Goal: Information Seeking & Learning: Learn about a topic

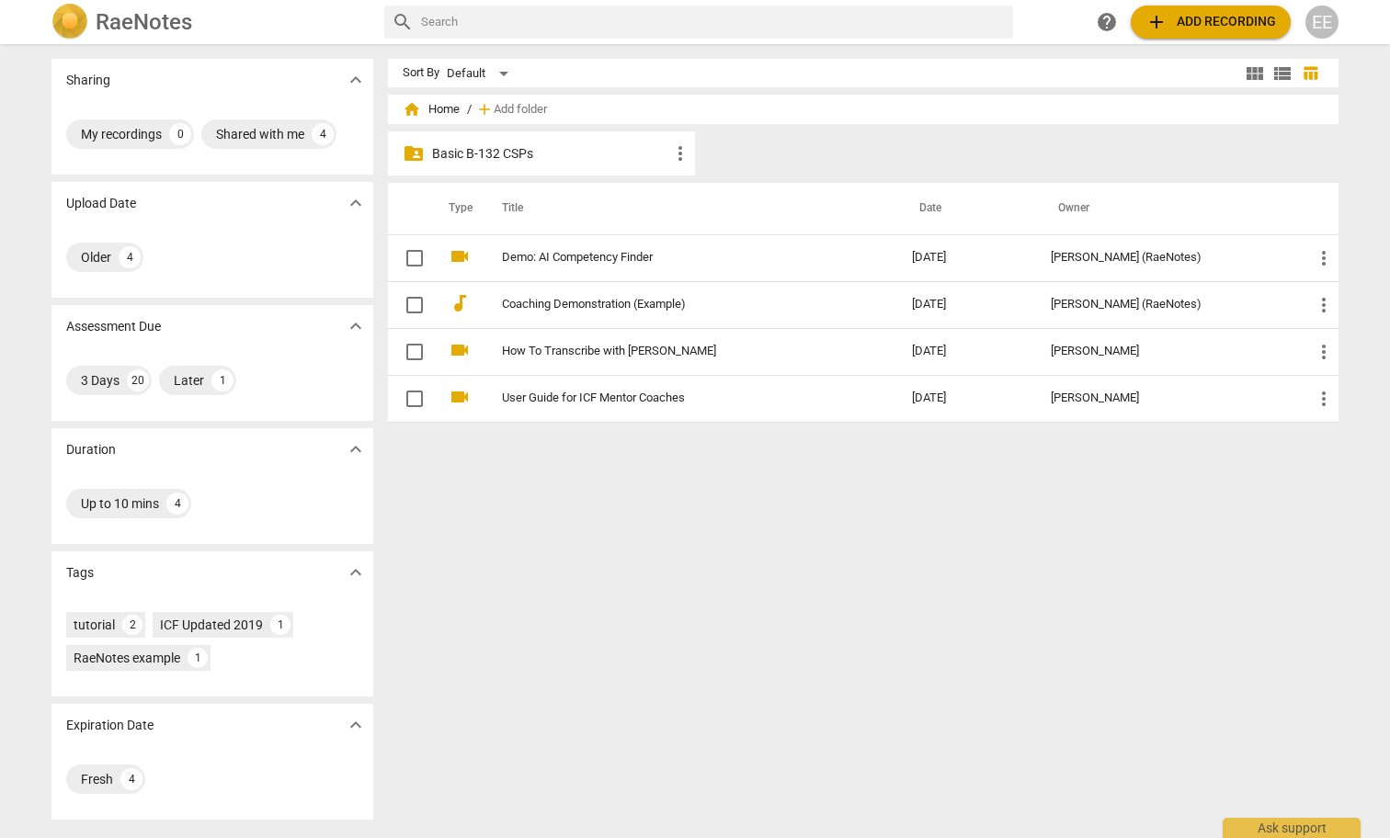
click at [494, 160] on p "Basic B-132 CSPs" at bounding box center [550, 153] width 237 height 19
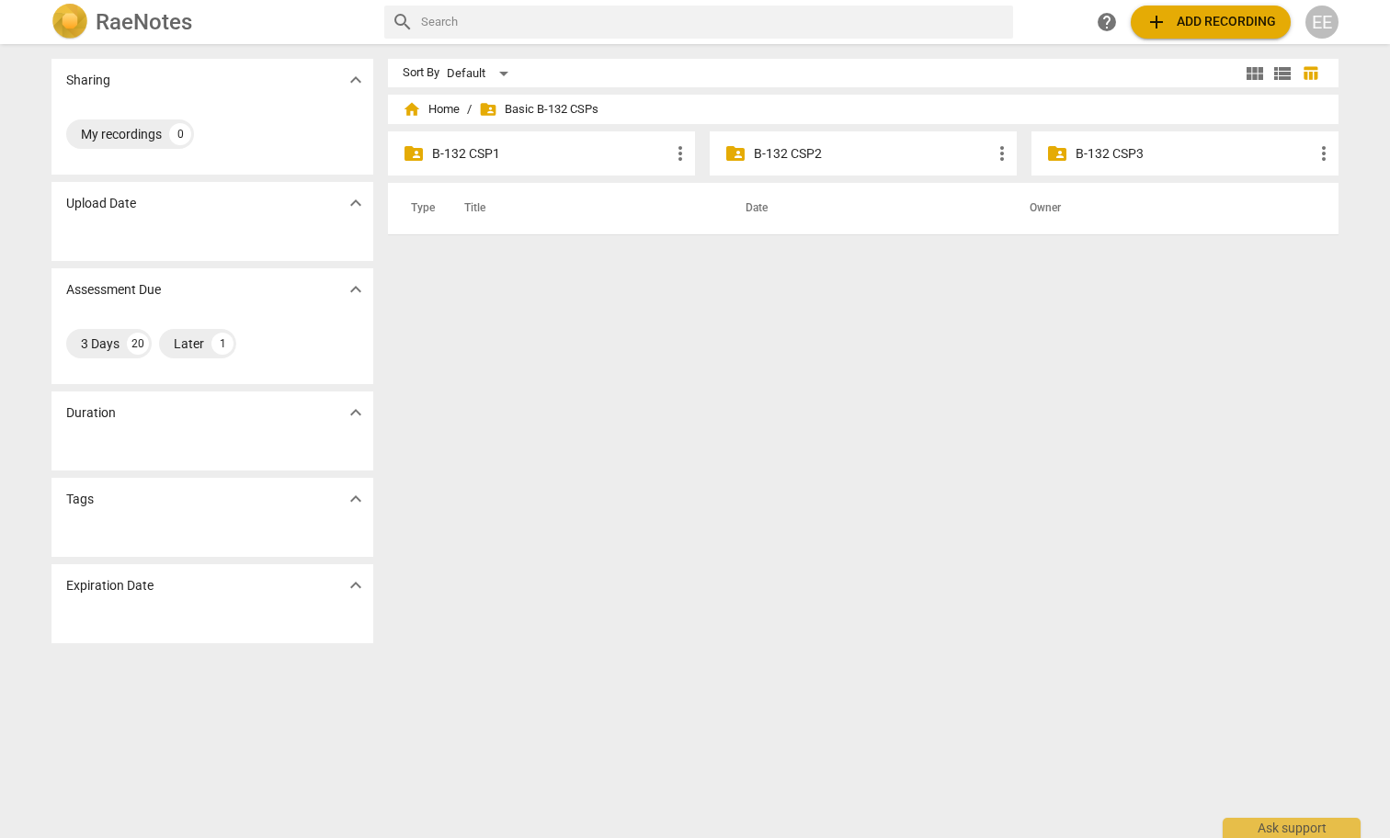
click at [497, 157] on p "B-132 CSP1" at bounding box center [550, 153] width 237 height 19
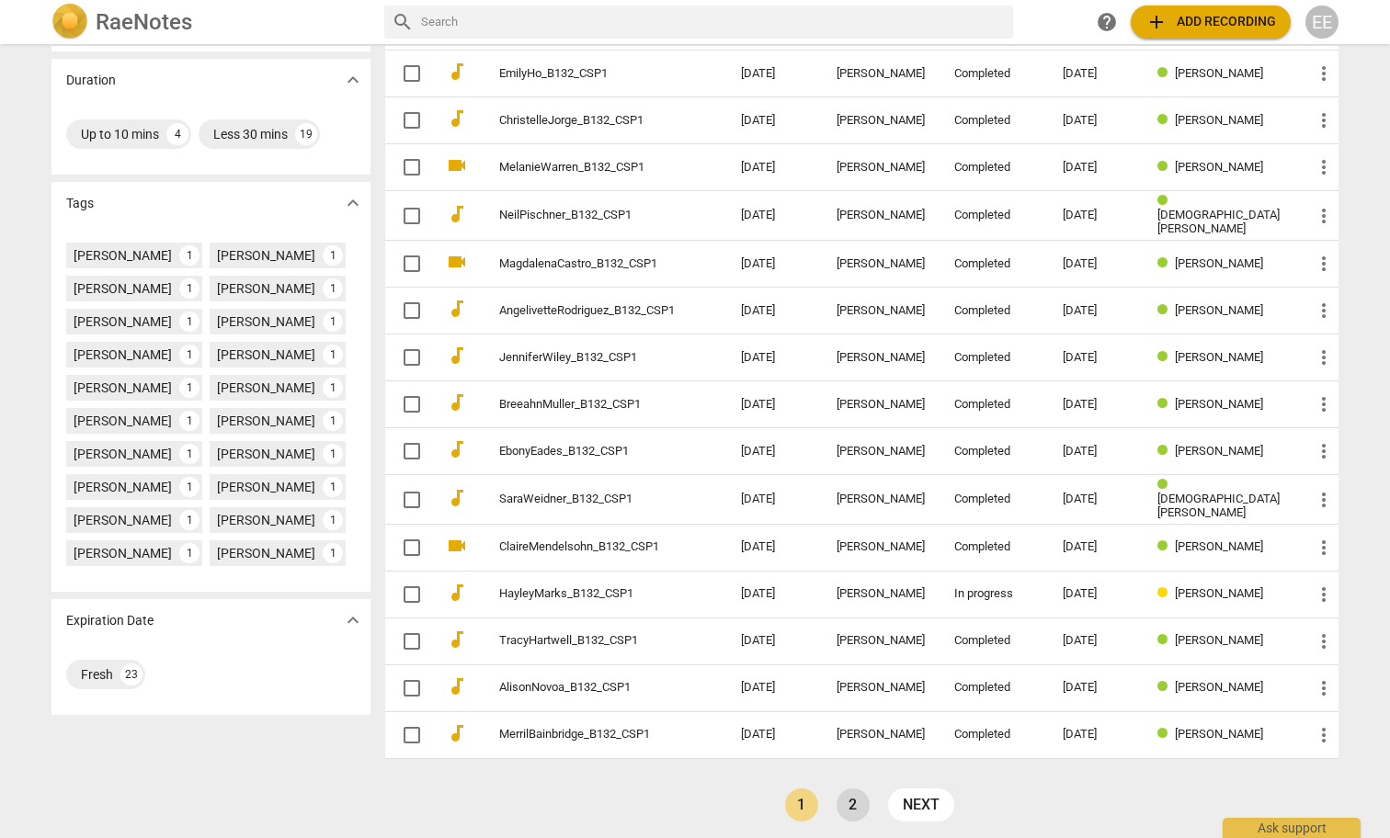
click at [859, 792] on link "2" at bounding box center [852, 805] width 33 height 33
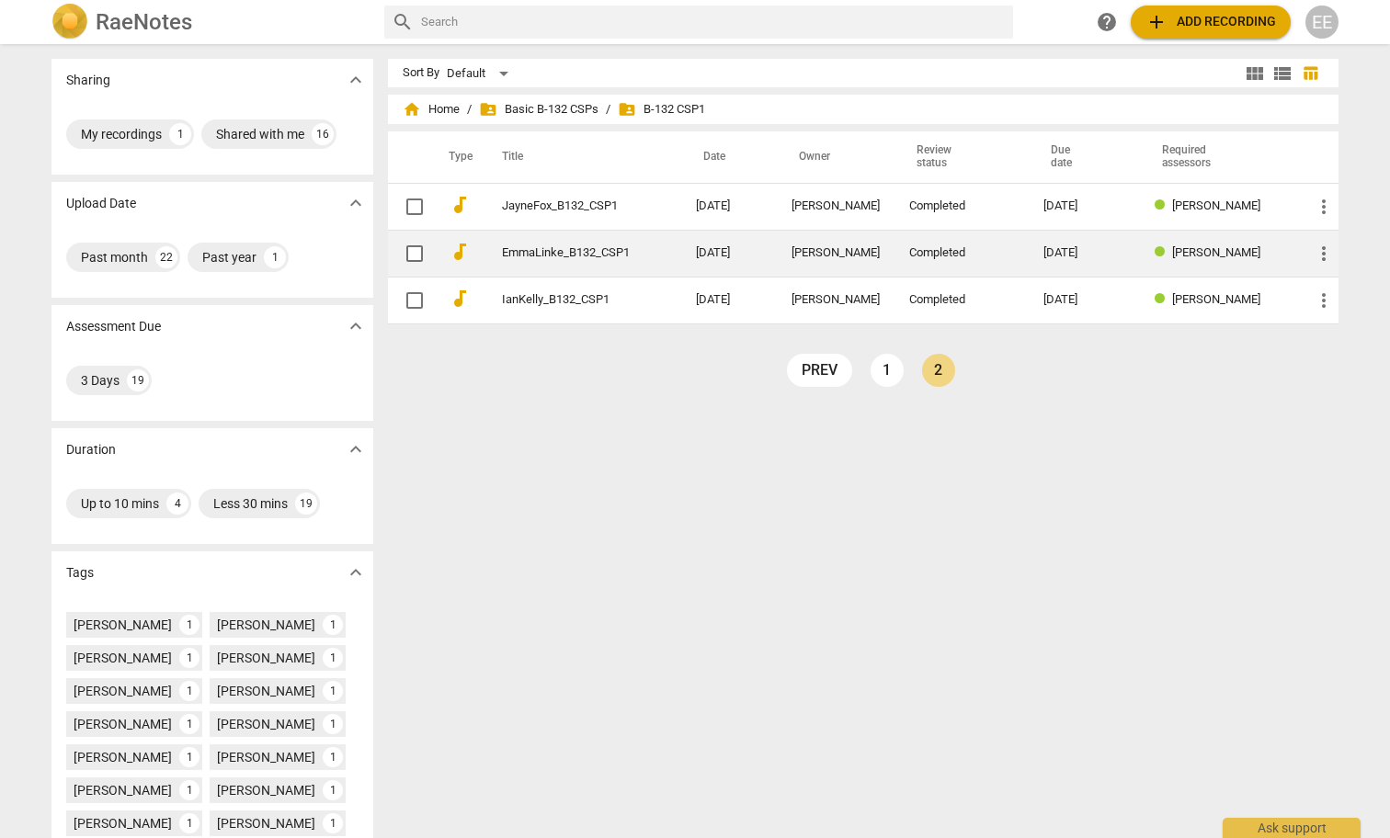
click at [659, 256] on td "EmmaLinke_B132_CSP1" at bounding box center [580, 253] width 201 height 47
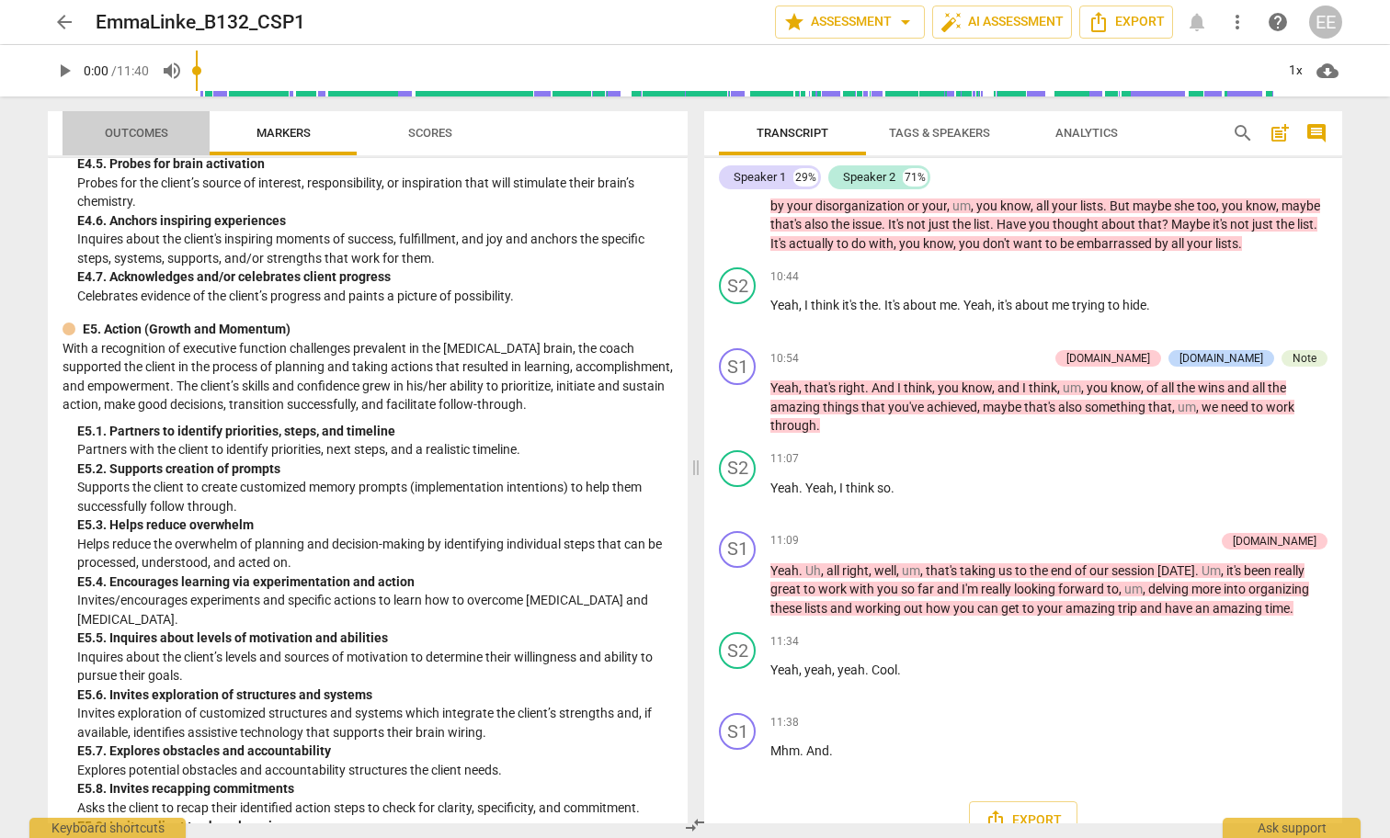
click at [115, 131] on span "Outcomes" at bounding box center [136, 133] width 63 height 14
